Goal: Task Accomplishment & Management: Use online tool/utility

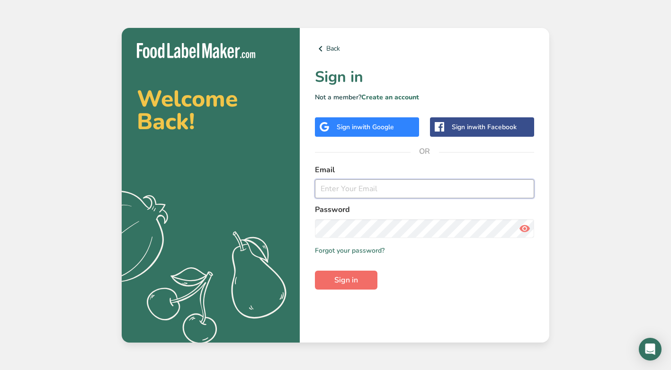
type input "[EMAIL_ADDRESS][DOMAIN_NAME]"
click at [351, 278] on span "Sign in" at bounding box center [346, 280] width 24 height 11
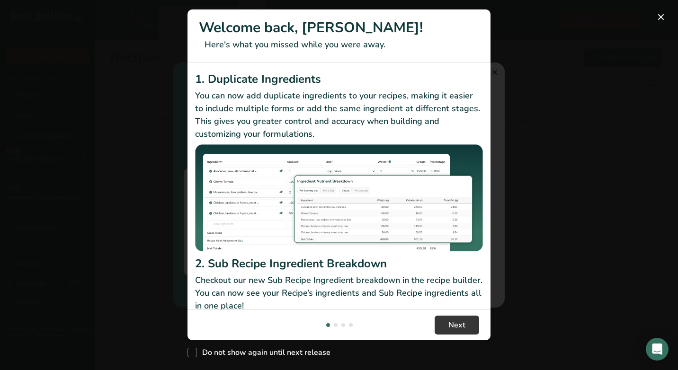
click at [493, 72] on div "New Features" at bounding box center [339, 185] width 678 height 370
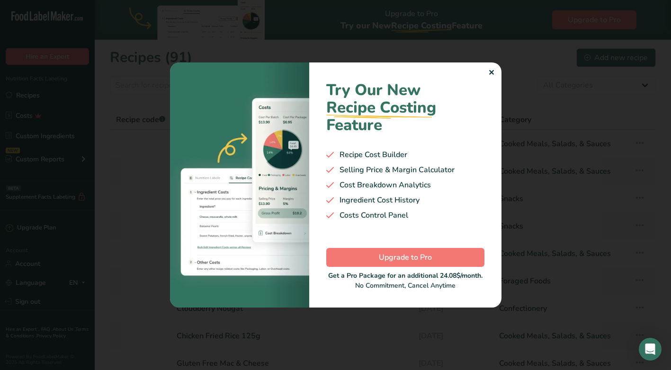
click at [494, 71] on div "✕" at bounding box center [491, 72] width 6 height 11
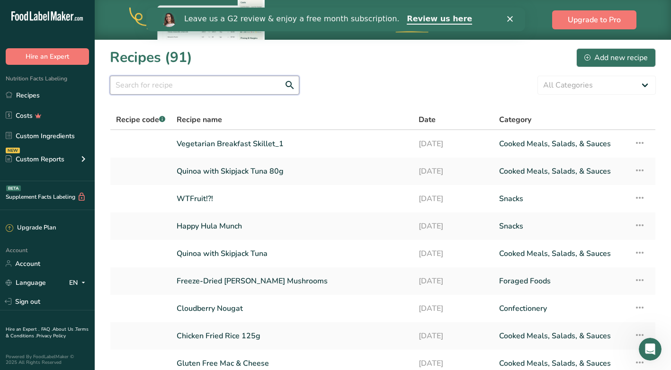
click at [177, 85] on input "text" at bounding box center [204, 85] width 189 height 19
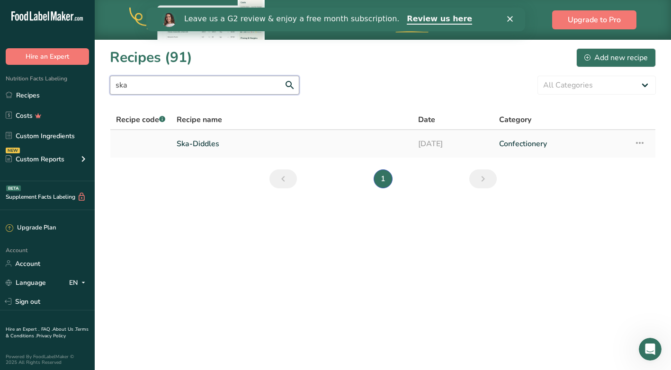
type input "ska"
click at [211, 143] on link "Ska-Diddles" at bounding box center [292, 144] width 230 height 20
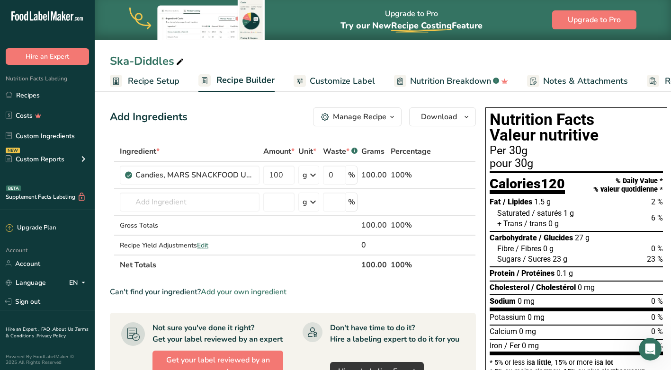
click at [393, 118] on icon "button" at bounding box center [392, 117] width 8 height 12
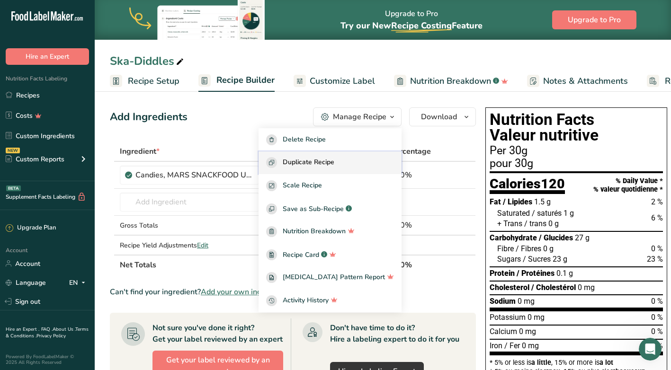
click at [330, 157] on span "Duplicate Recipe" at bounding box center [309, 162] width 52 height 11
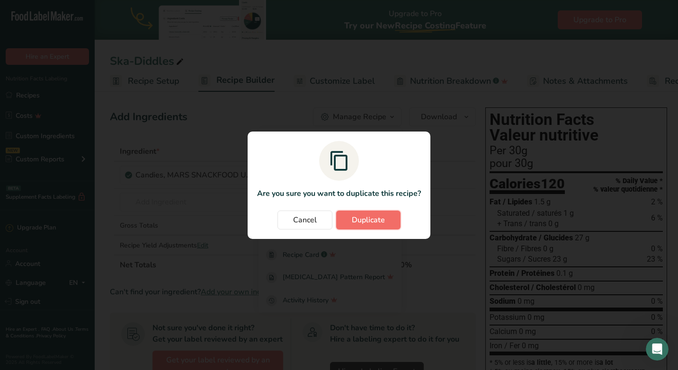
click at [354, 224] on span "Duplicate" at bounding box center [368, 219] width 33 height 11
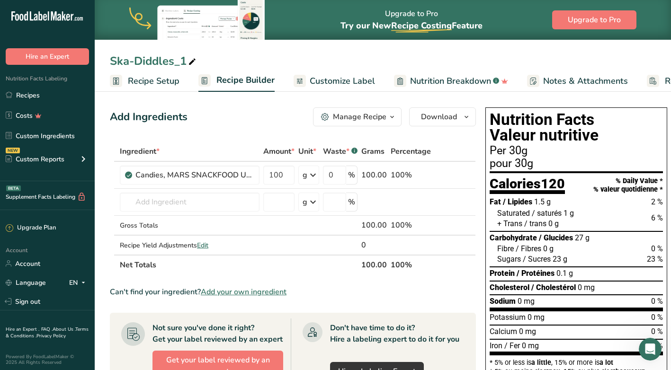
click at [193, 60] on icon at bounding box center [192, 61] width 9 height 13
click at [113, 62] on input "Ska-Diddles" at bounding box center [383, 61] width 546 height 17
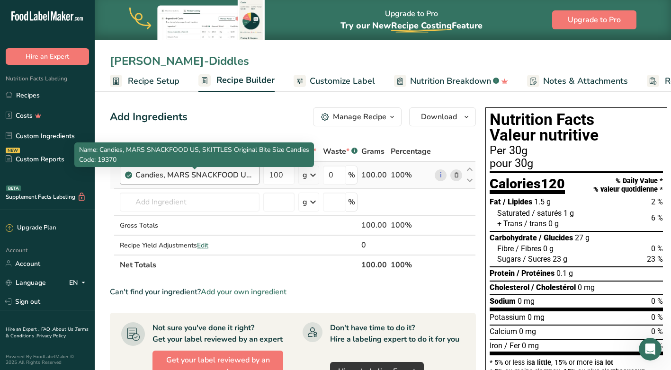
type input "[PERSON_NAME]-Diddles"
click at [243, 175] on div "Candies, MARS SNACKFOOD US, SKITTLES Original Bite Size Candies" at bounding box center [194, 174] width 118 height 11
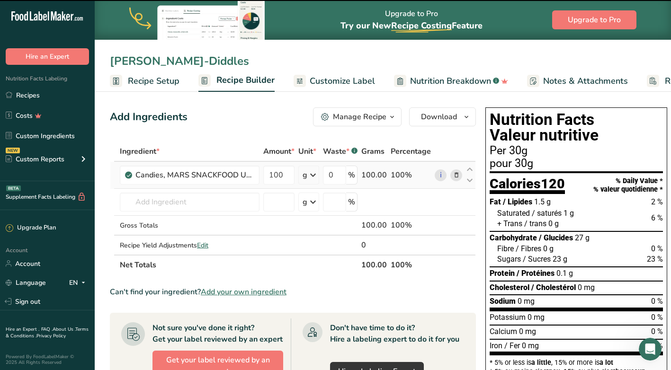
click at [455, 178] on icon at bounding box center [456, 175] width 7 height 10
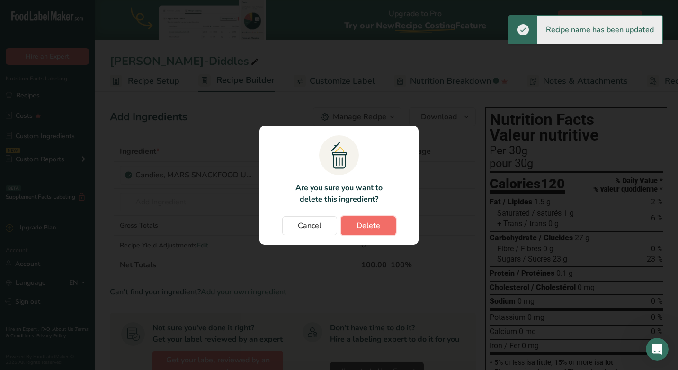
click at [367, 223] on span "Delete" at bounding box center [369, 225] width 24 height 11
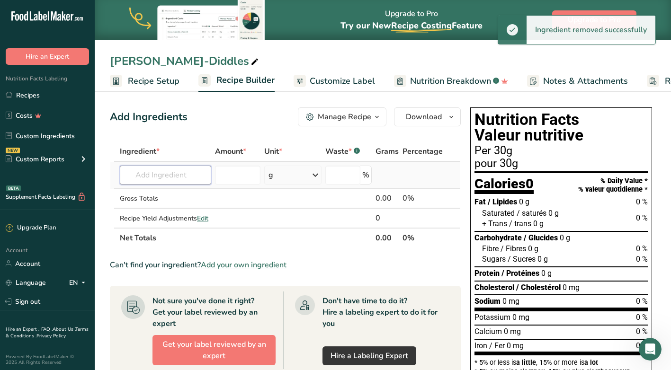
click at [192, 174] on input "text" at bounding box center [165, 175] width 91 height 19
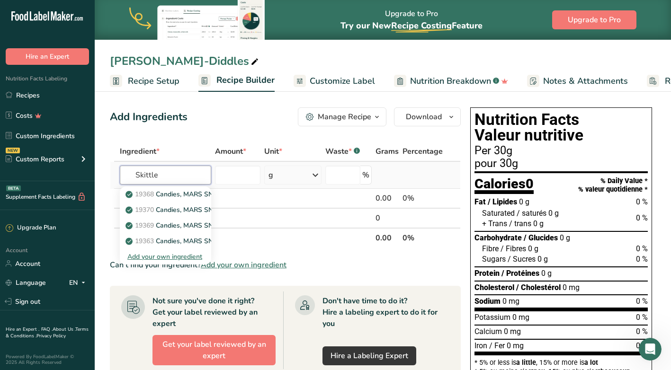
type input "Skittle"
click at [178, 257] on div "Add your own ingredient" at bounding box center [165, 257] width 76 height 10
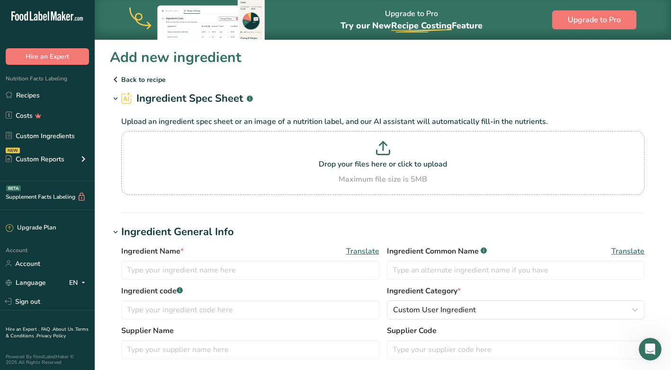
click at [135, 78] on p "Back to recipe" at bounding box center [383, 79] width 546 height 11
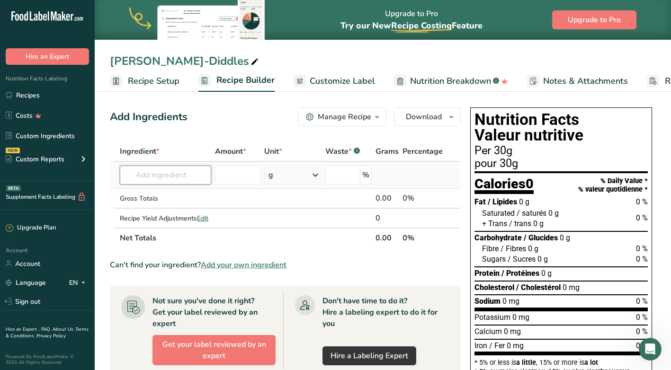
click at [195, 173] on input "text" at bounding box center [165, 175] width 91 height 19
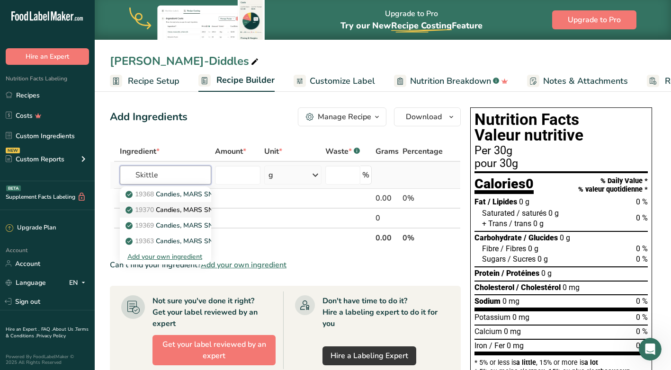
type input "Skittle"
click at [144, 210] on span "19370" at bounding box center [144, 209] width 19 height 9
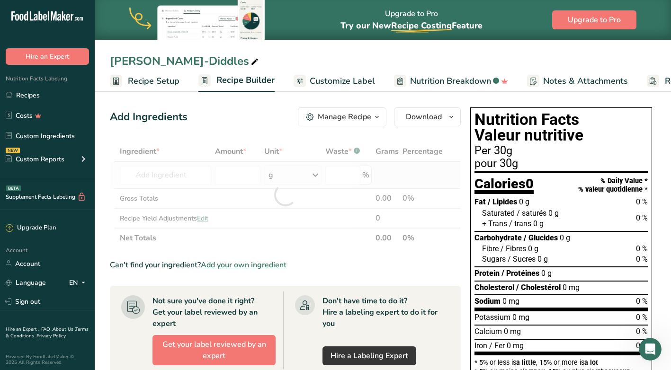
type input "Candies, MARS SNACKFOOD US, SKITTLES Original Bite Size Candies"
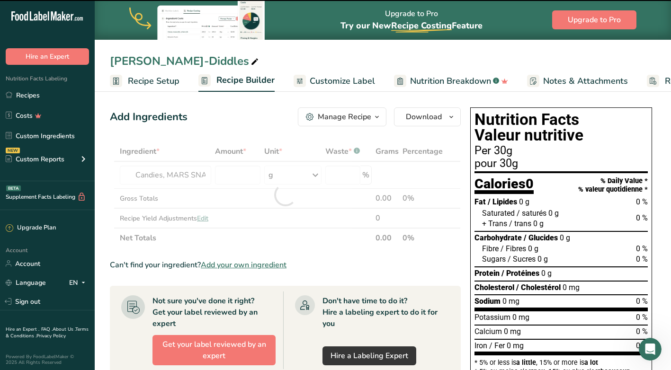
type input "0"
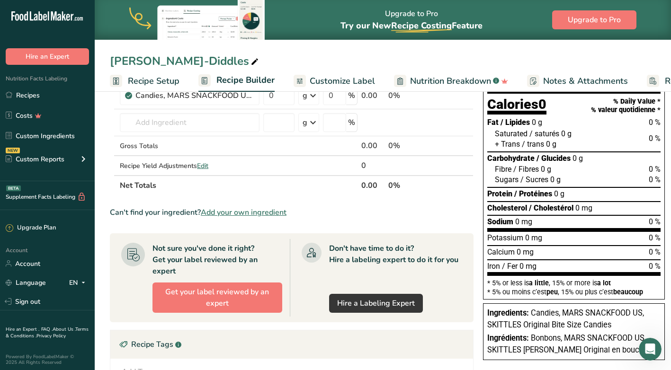
scroll to position [47, 0]
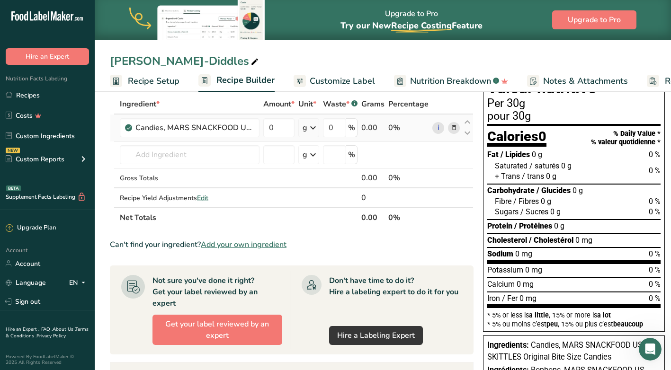
click at [453, 126] on icon at bounding box center [454, 128] width 7 height 10
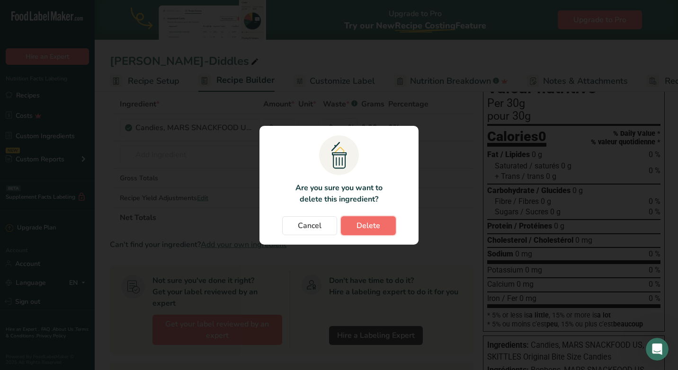
click at [364, 226] on span "Delete" at bounding box center [369, 225] width 24 height 11
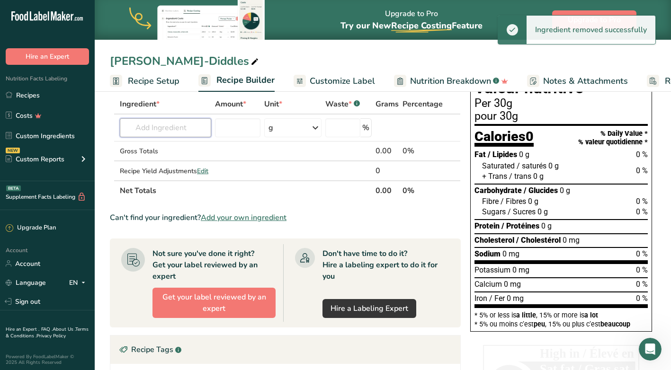
click at [172, 126] on input "text" at bounding box center [165, 127] width 91 height 19
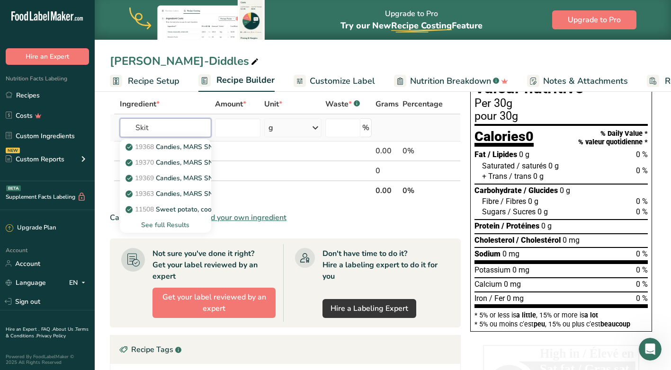
type input "Skit"
click at [175, 227] on div "See full Results" at bounding box center [165, 225] width 76 height 10
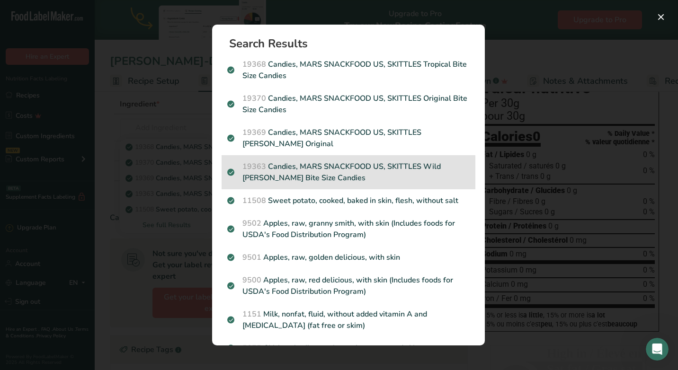
click at [337, 166] on p "19363 Candies, MARS SNACKFOOD US, SKITTLES Wild [PERSON_NAME] Bite Size Candies" at bounding box center [348, 172] width 242 height 23
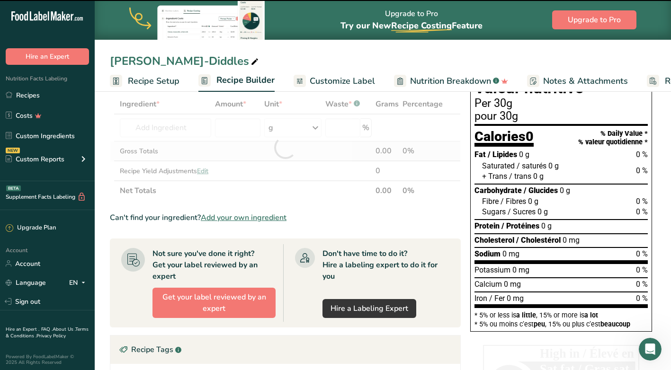
type input "0"
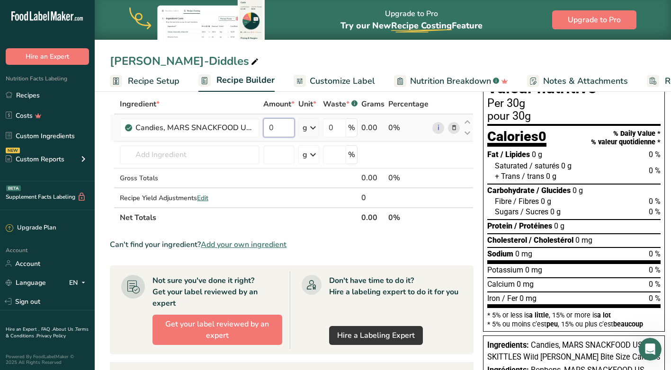
click at [287, 127] on input "0" at bounding box center [278, 127] width 31 height 19
drag, startPoint x: 286, startPoint y: 127, endPoint x: 268, endPoint y: 129, distance: 18.0
click at [268, 129] on input "0" at bounding box center [278, 127] width 31 height 19
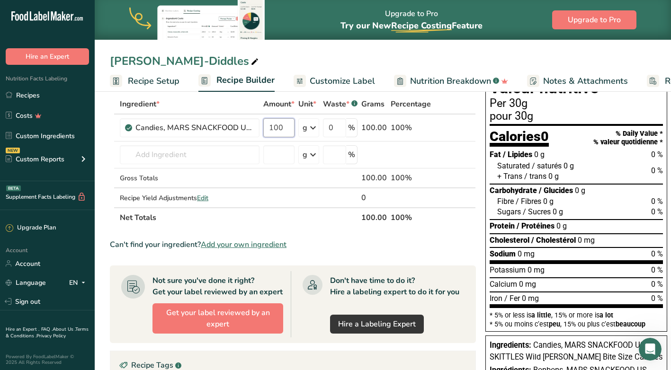
type input "100"
click at [352, 44] on div "[PERSON_NAME] Ska-Diddles Recipe Setup Recipe Builder Customize Label Nutrition…" at bounding box center [383, 46] width 576 height 92
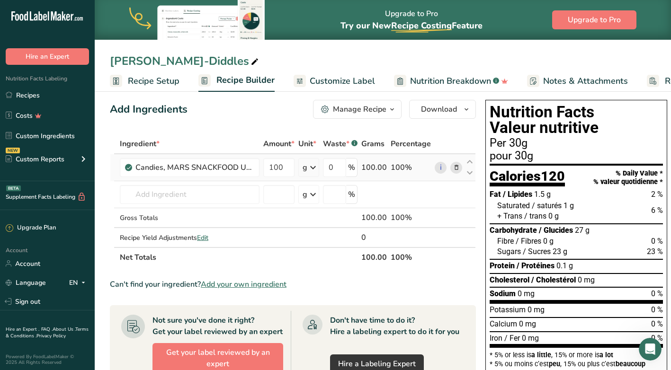
scroll to position [0, 0]
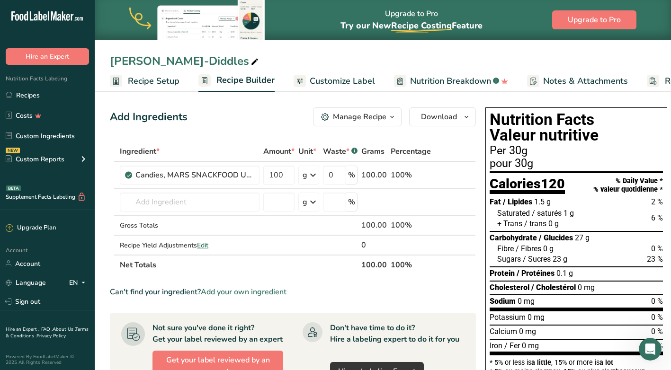
click at [392, 118] on icon "button" at bounding box center [392, 117] width 8 height 12
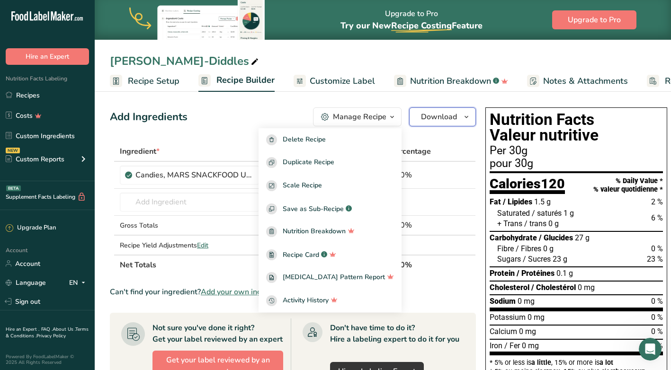
click at [445, 114] on span "Download" at bounding box center [439, 116] width 36 height 11
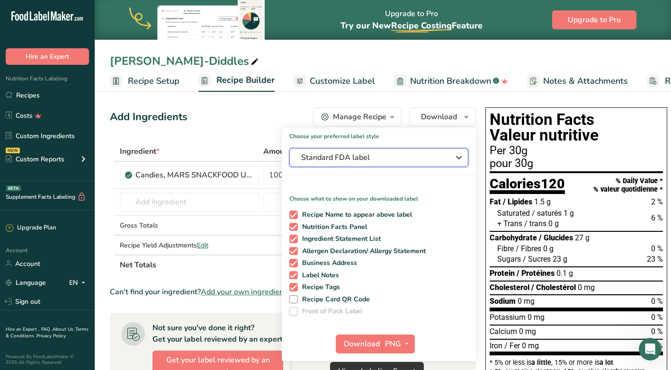
click at [374, 160] on span "Standard FDA label" at bounding box center [372, 157] width 142 height 11
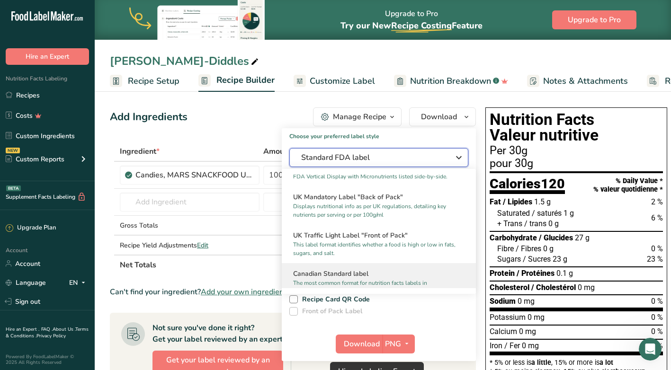
scroll to position [331, 0]
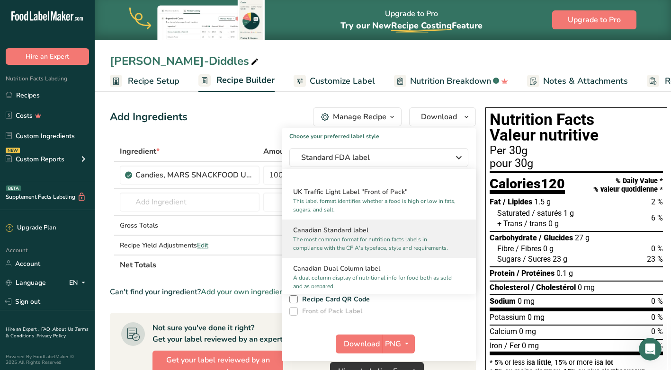
click at [361, 248] on p "The most common format for nutrition facts labels in compliance with the CFIA's…" at bounding box center [374, 243] width 163 height 17
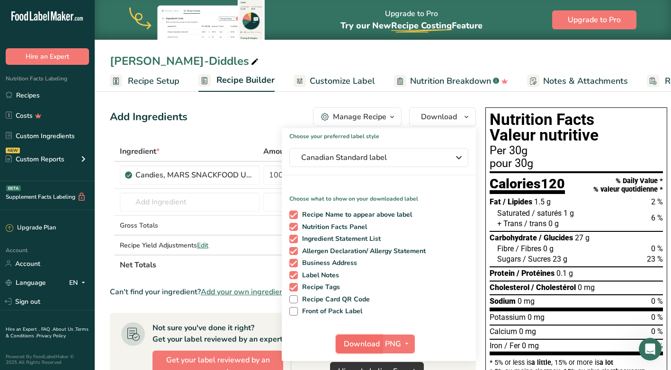
click at [366, 344] on span "Download" at bounding box center [362, 344] width 36 height 11
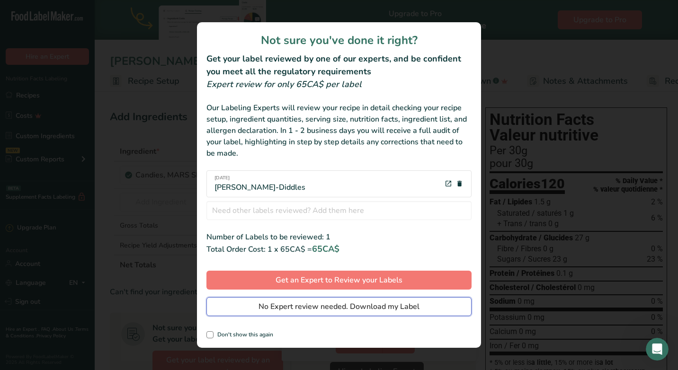
click at [276, 310] on span "No Expert review needed. Download my Label" at bounding box center [339, 306] width 161 height 11
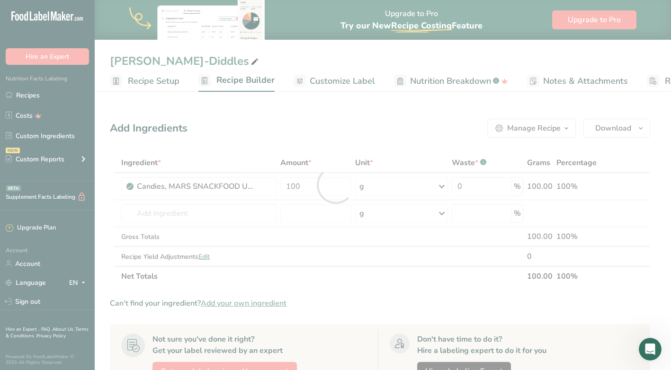
scroll to position [0, 0]
